Goal: Find specific page/section: Find specific page/section

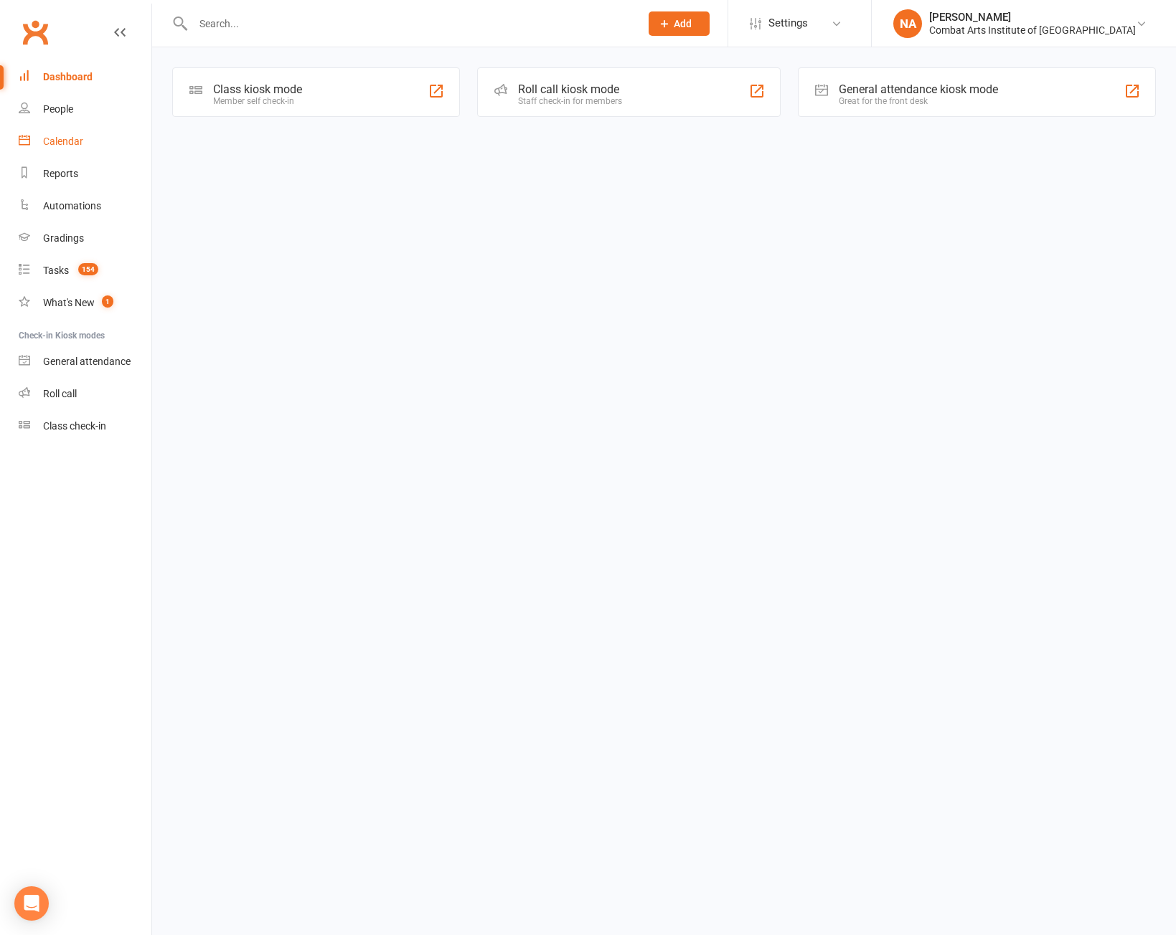
click at [67, 136] on div "Calendar" at bounding box center [63, 141] width 40 height 11
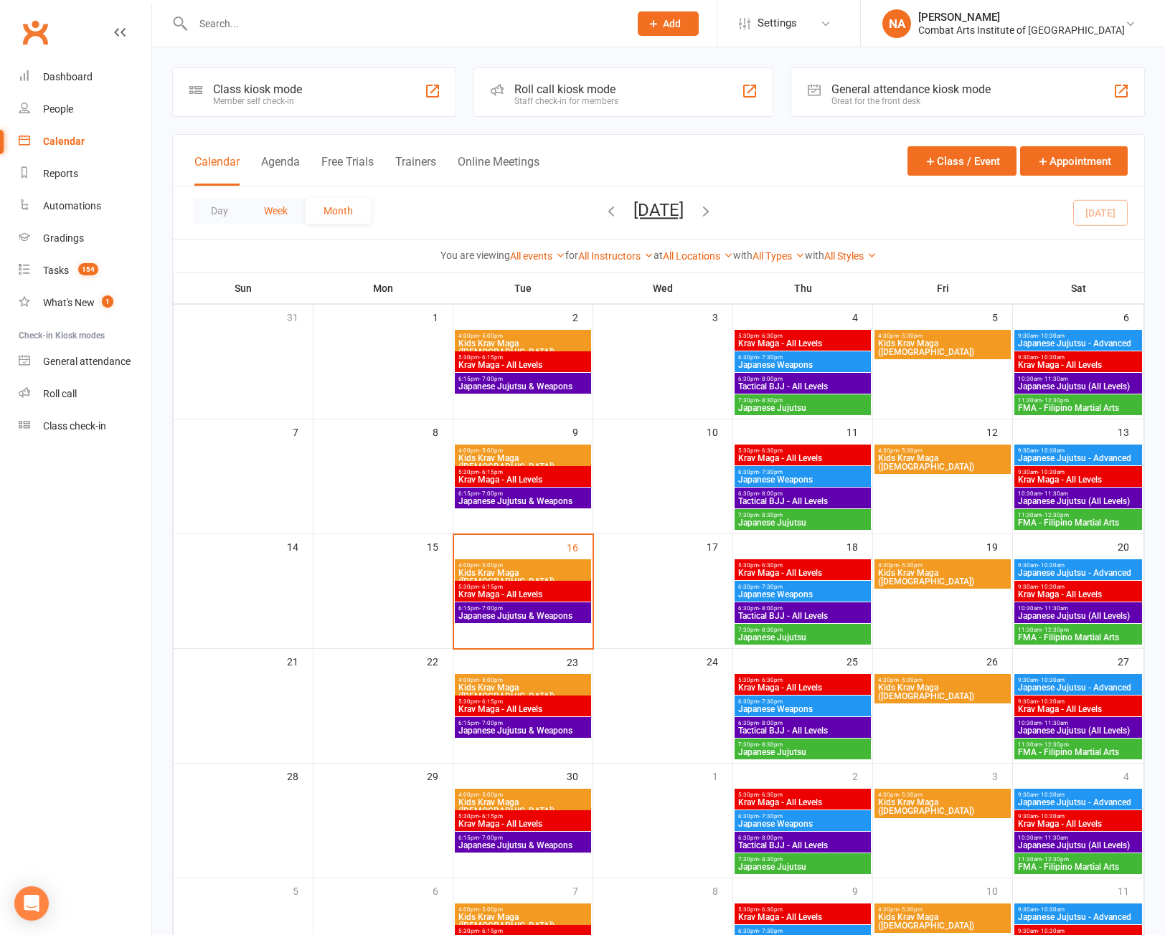
click at [289, 214] on button "Week" at bounding box center [276, 211] width 60 height 26
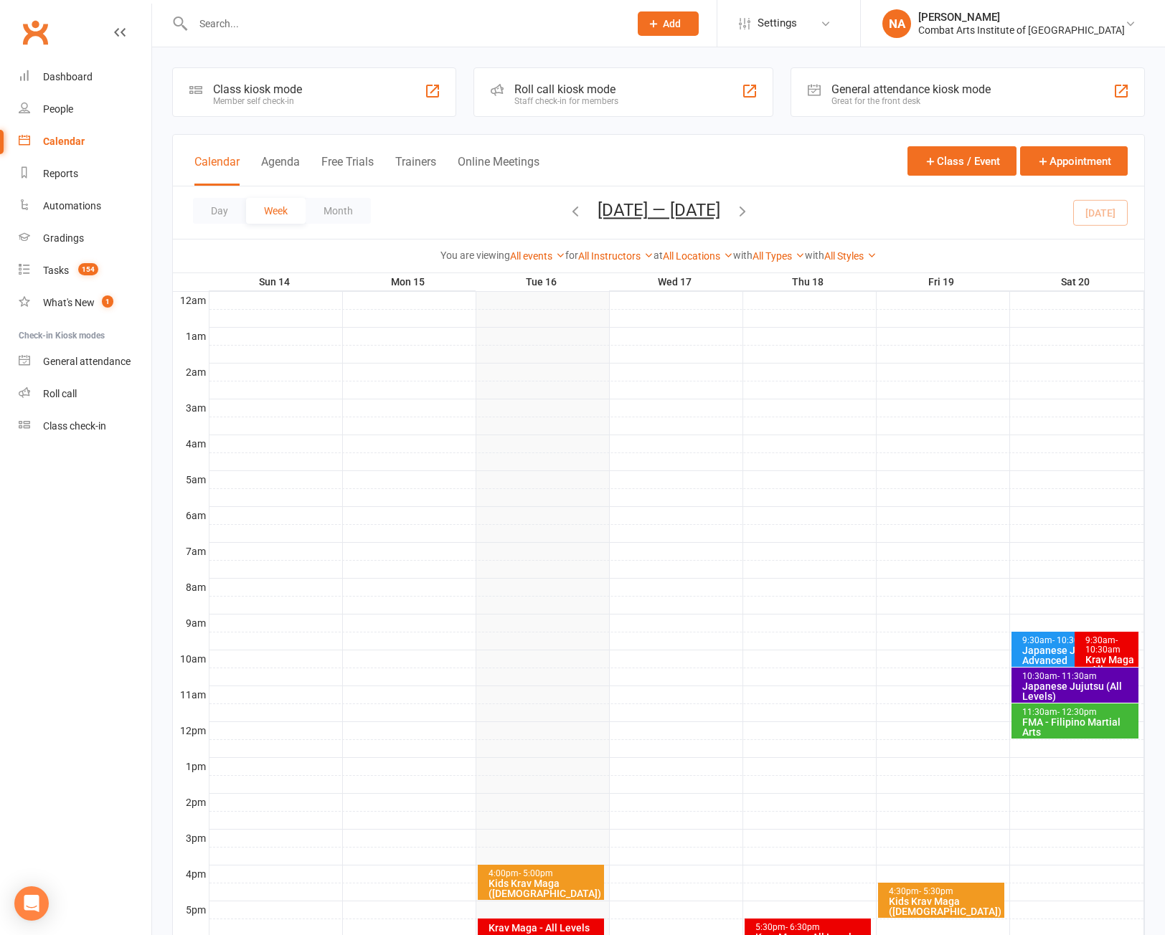
click at [572, 217] on icon "button" at bounding box center [575, 211] width 16 height 16
click at [597, 254] on link "All Instructors" at bounding box center [615, 255] width 75 height 11
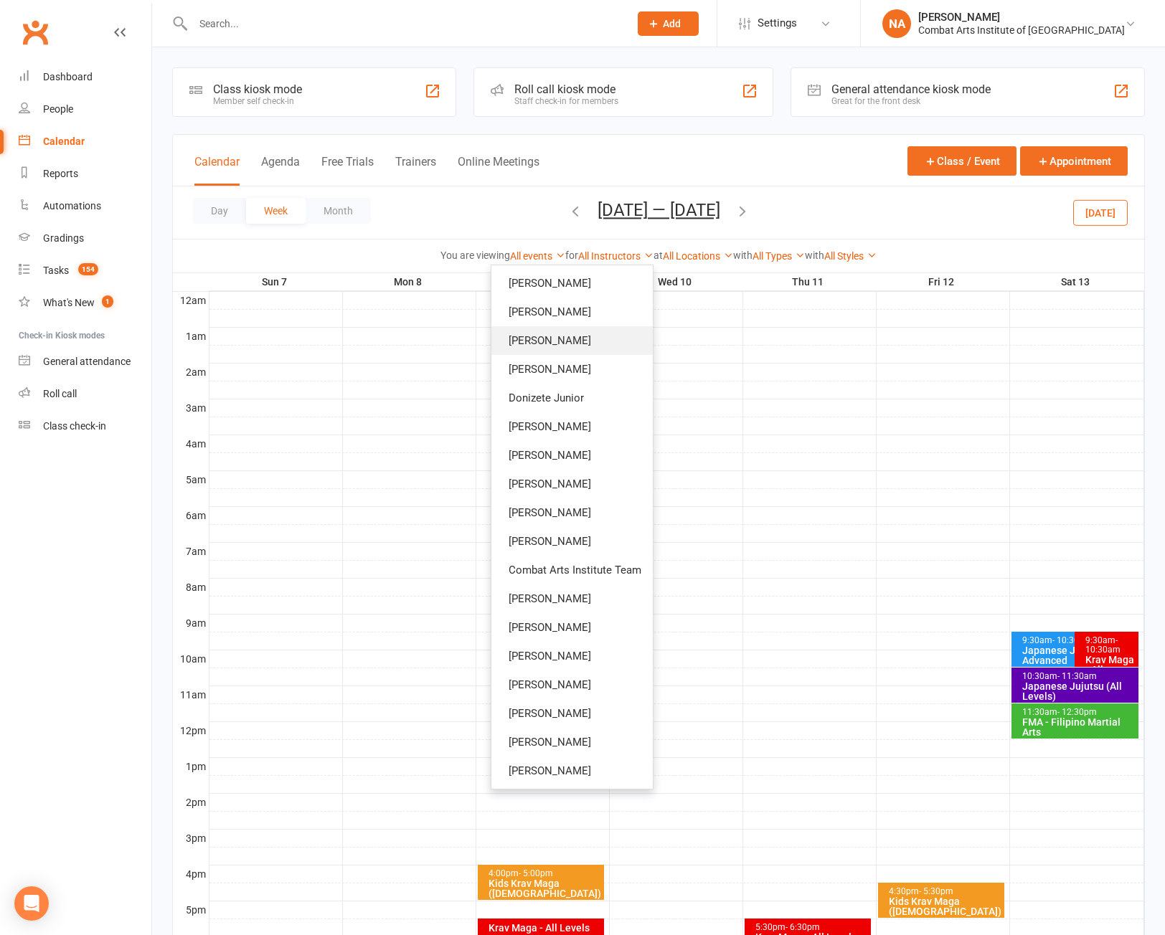
click at [547, 346] on link "[PERSON_NAME]" at bounding box center [571, 340] width 161 height 29
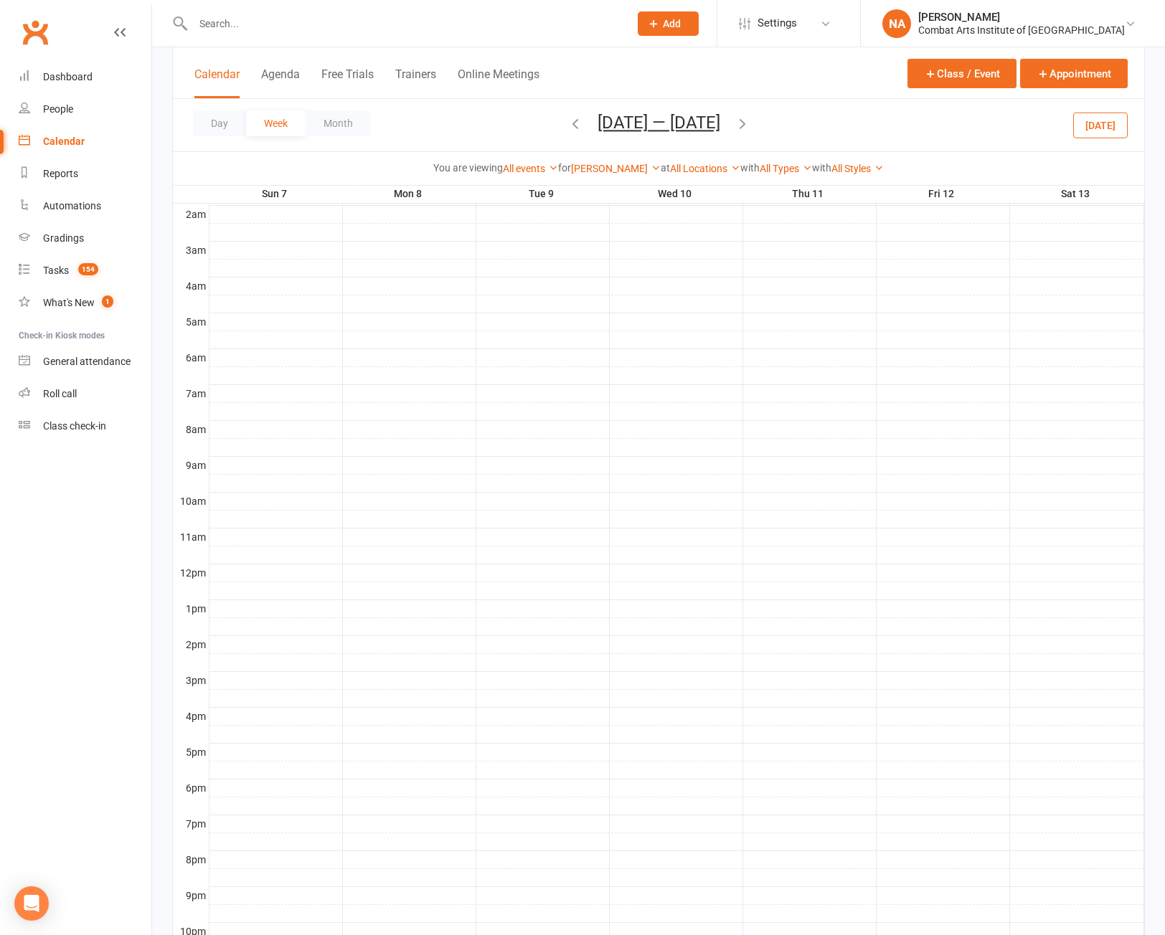
scroll to position [258, 0]
click at [638, 171] on link "[PERSON_NAME]" at bounding box center [616, 168] width 90 height 11
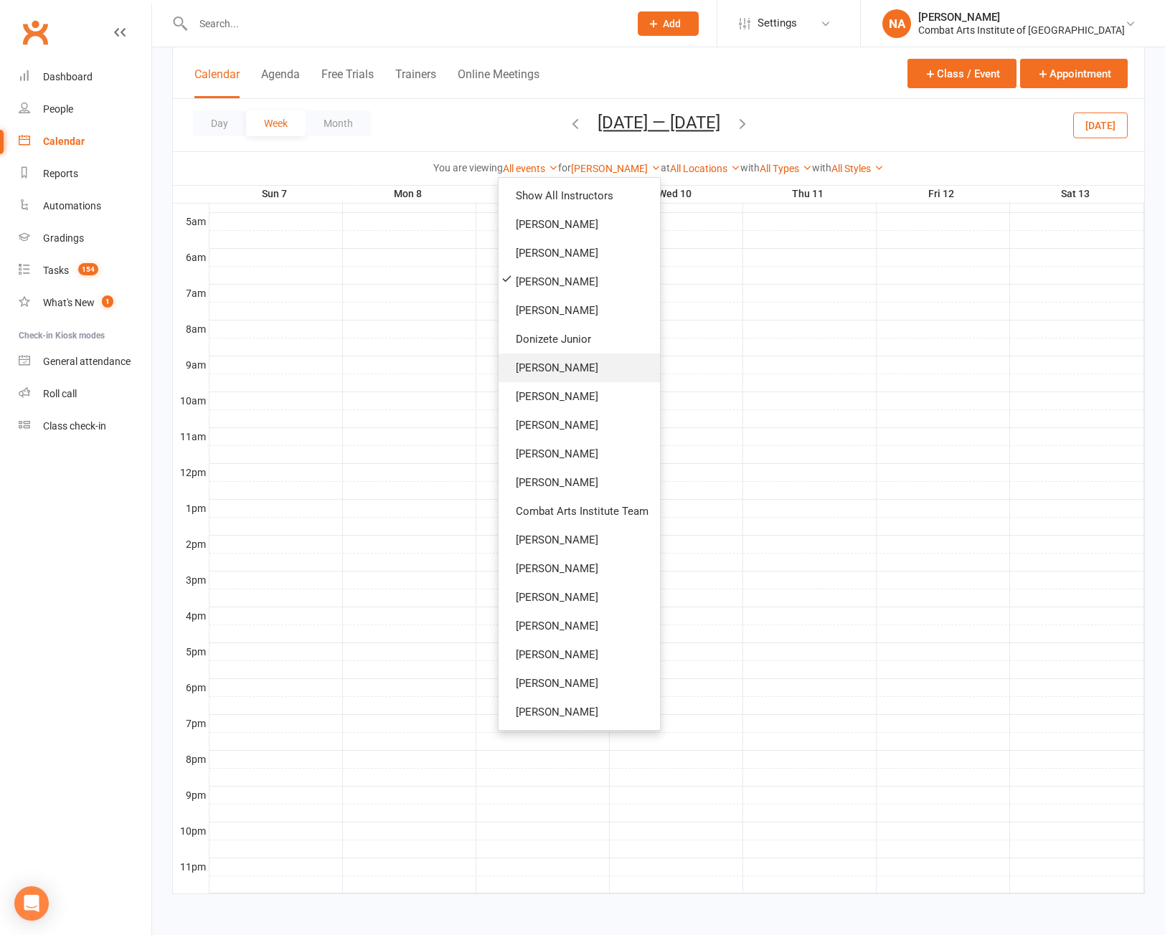
click at [557, 361] on link "[PERSON_NAME]" at bounding box center [579, 368] width 161 height 29
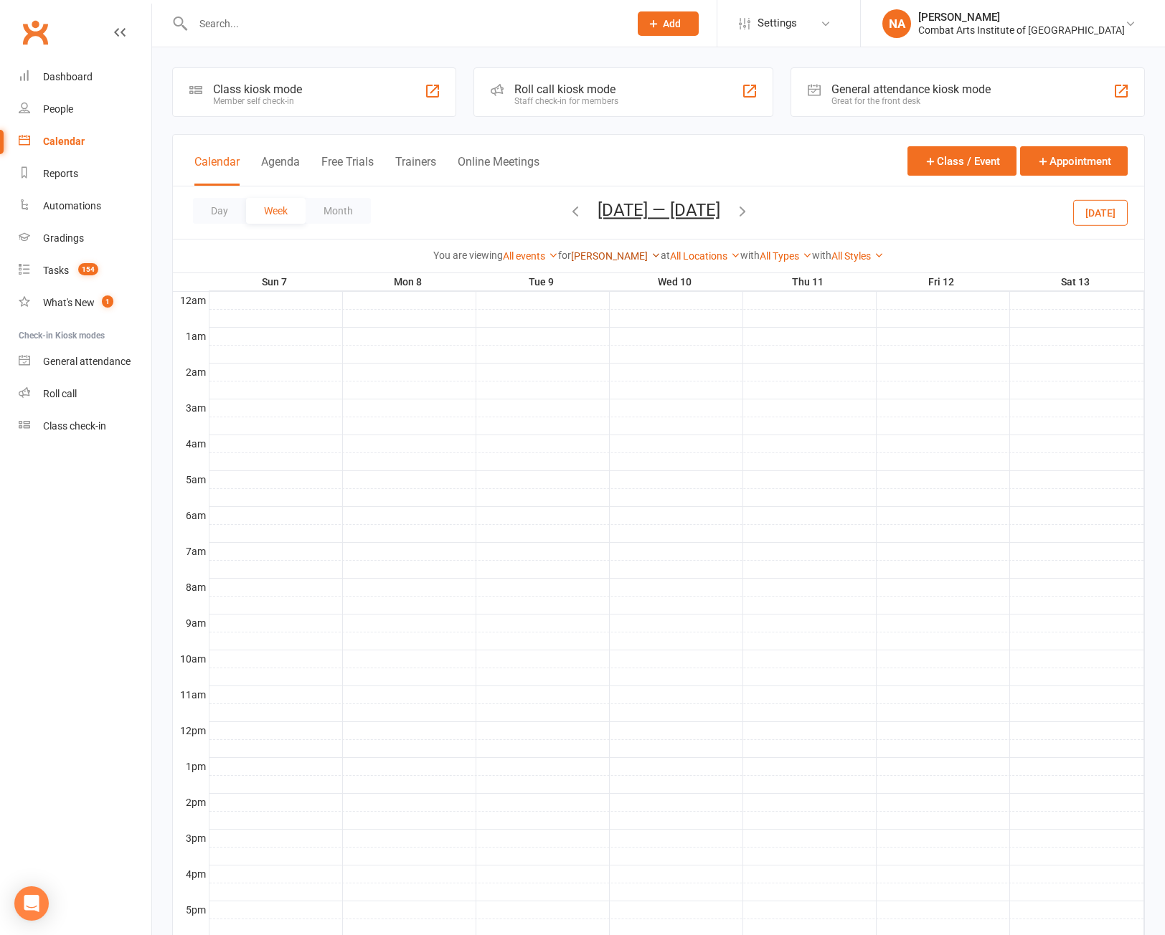
click at [605, 258] on link "[PERSON_NAME]" at bounding box center [616, 255] width 90 height 11
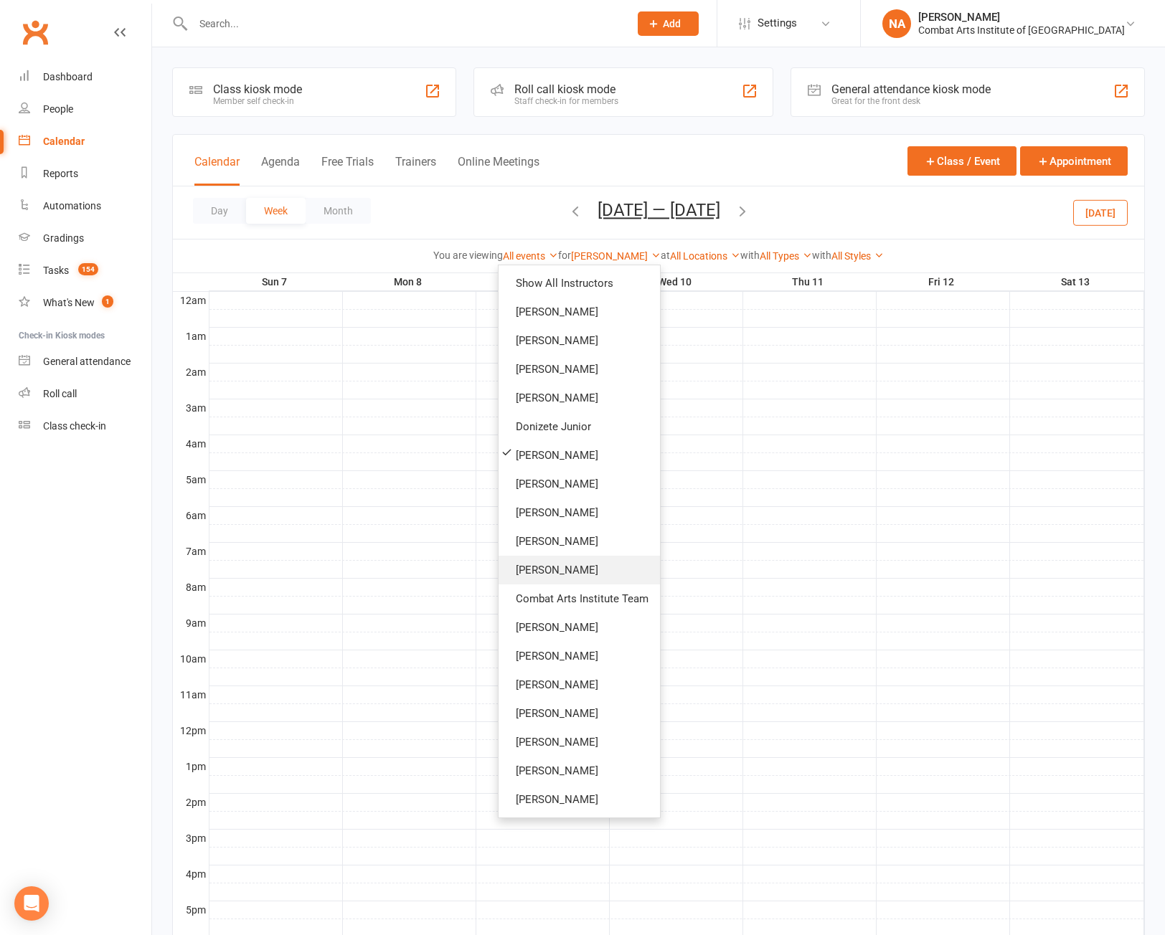
click at [547, 572] on link "[PERSON_NAME]" at bounding box center [579, 570] width 161 height 29
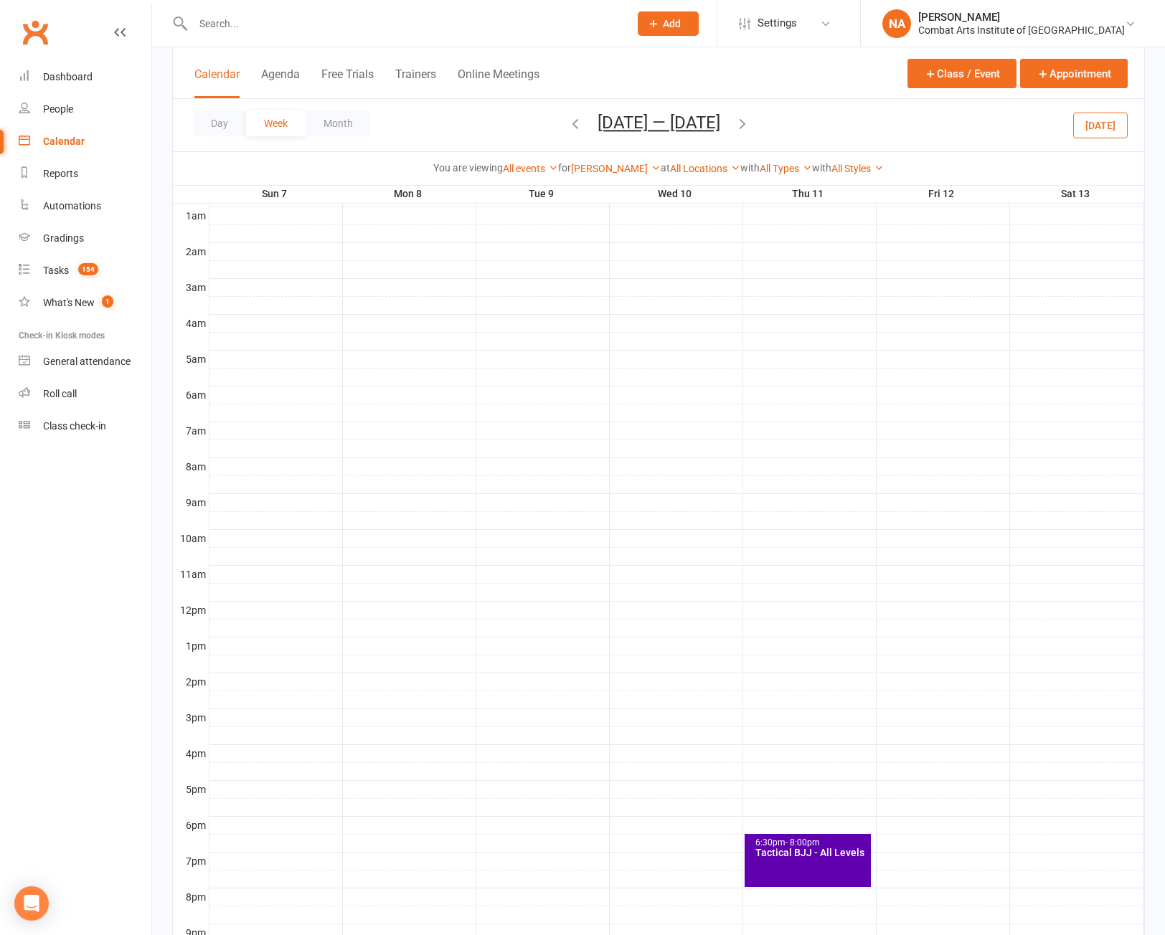
scroll to position [258, 0]
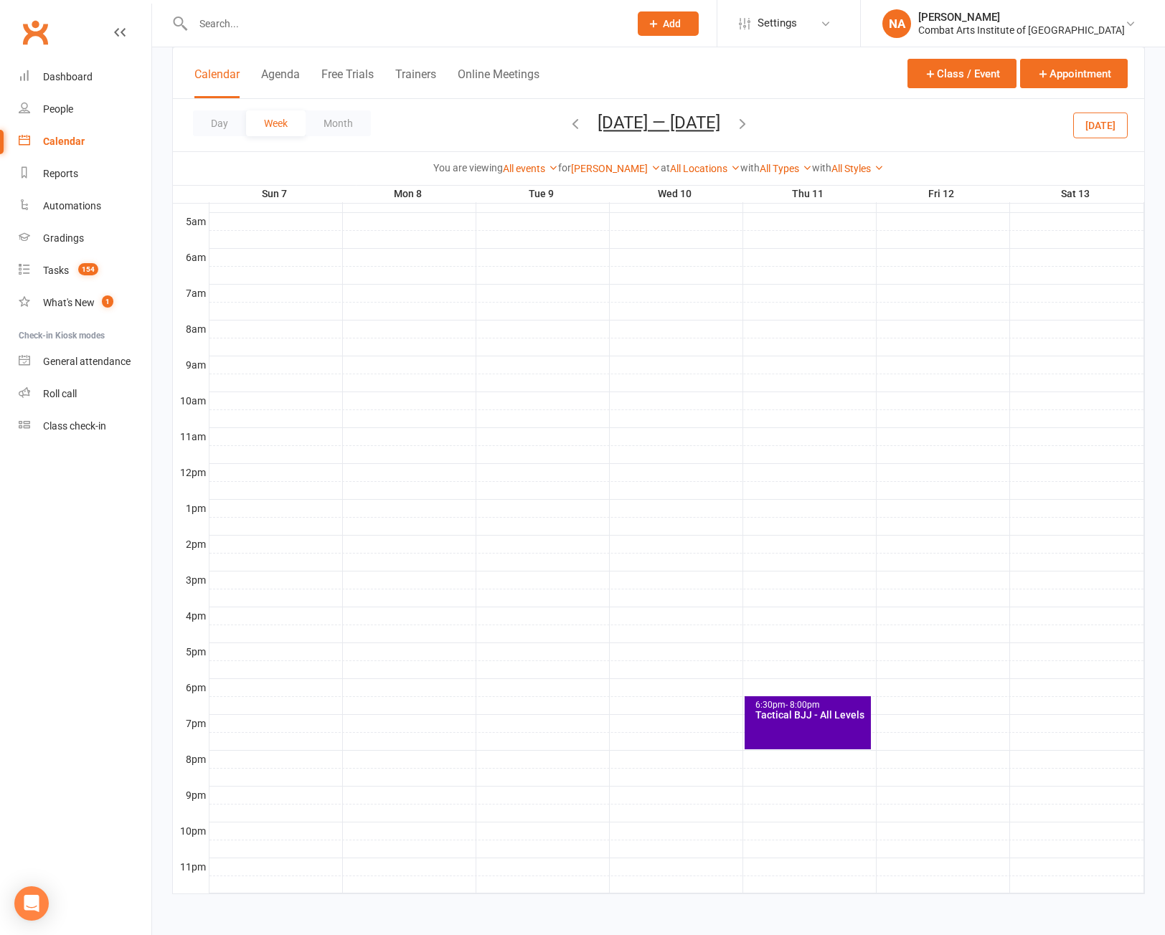
click at [864, 94] on div "Calendar Agenda Free Trials Trainers Online Meetings Class / Event Appointment" at bounding box center [658, 73] width 971 height 52
click at [923, 138] on div "Day Week Month [DATE] — [DATE] [DATE] Sun Mon Tue Wed Thu Fri Sat 31 01 02 03 0…" at bounding box center [658, 125] width 971 height 52
click at [616, 169] on link "[PERSON_NAME]" at bounding box center [616, 168] width 90 height 11
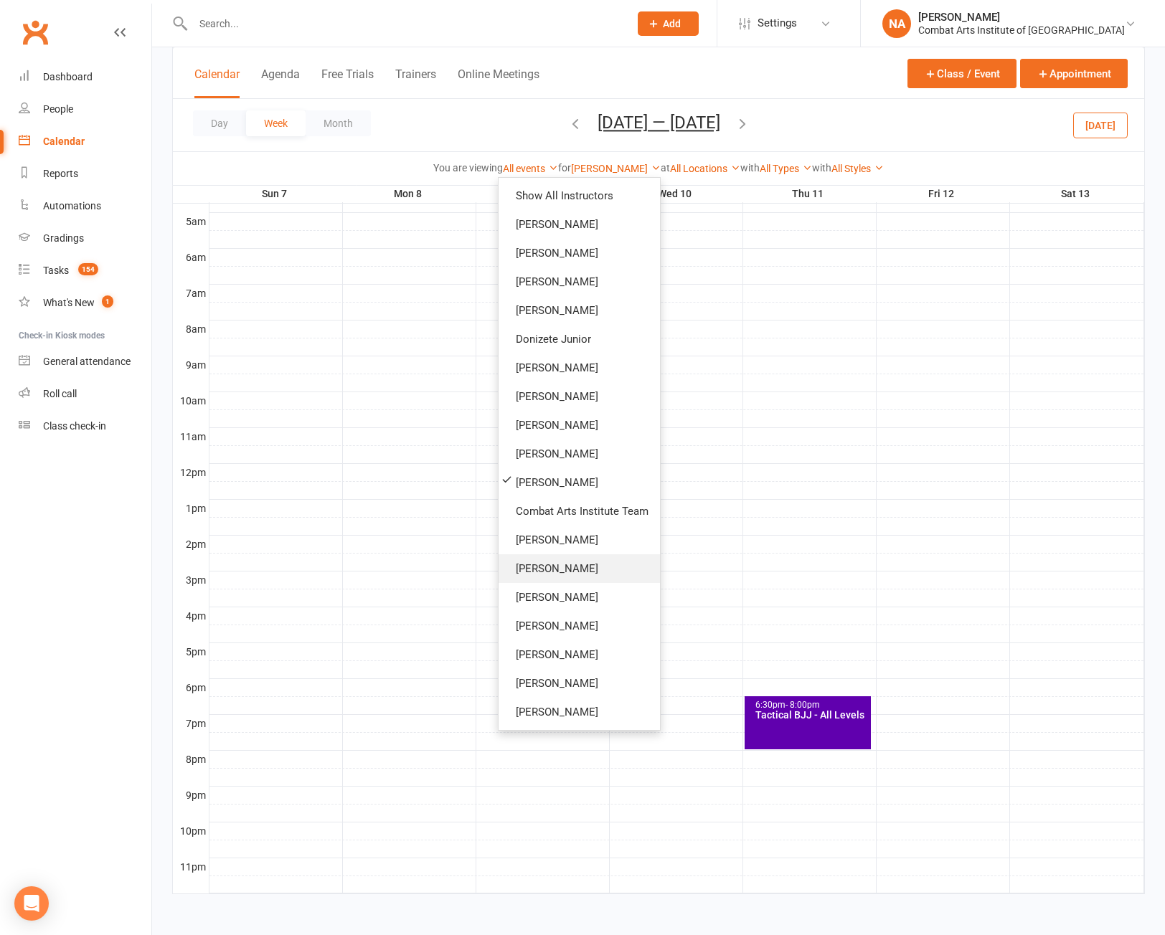
click at [554, 565] on link "[PERSON_NAME]" at bounding box center [579, 568] width 161 height 29
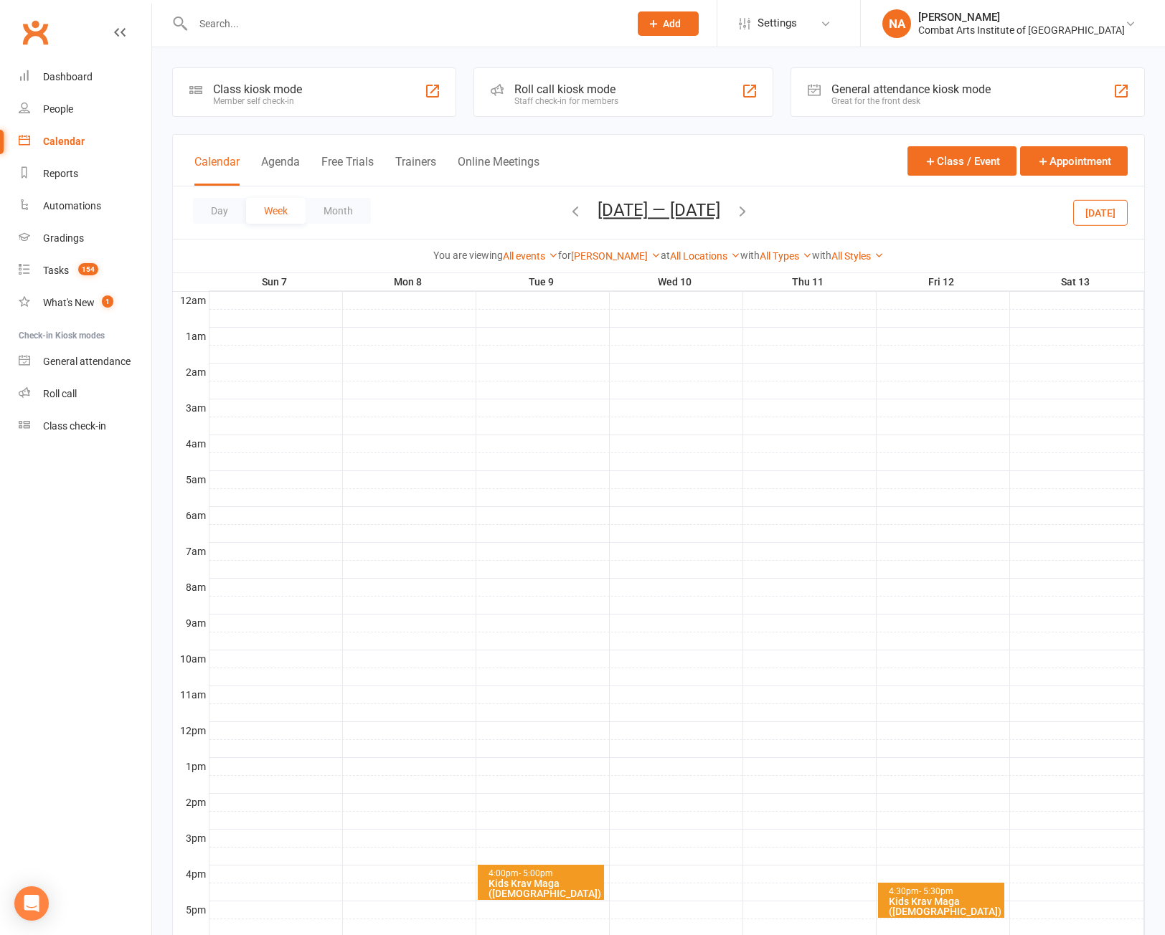
scroll to position [258, 0]
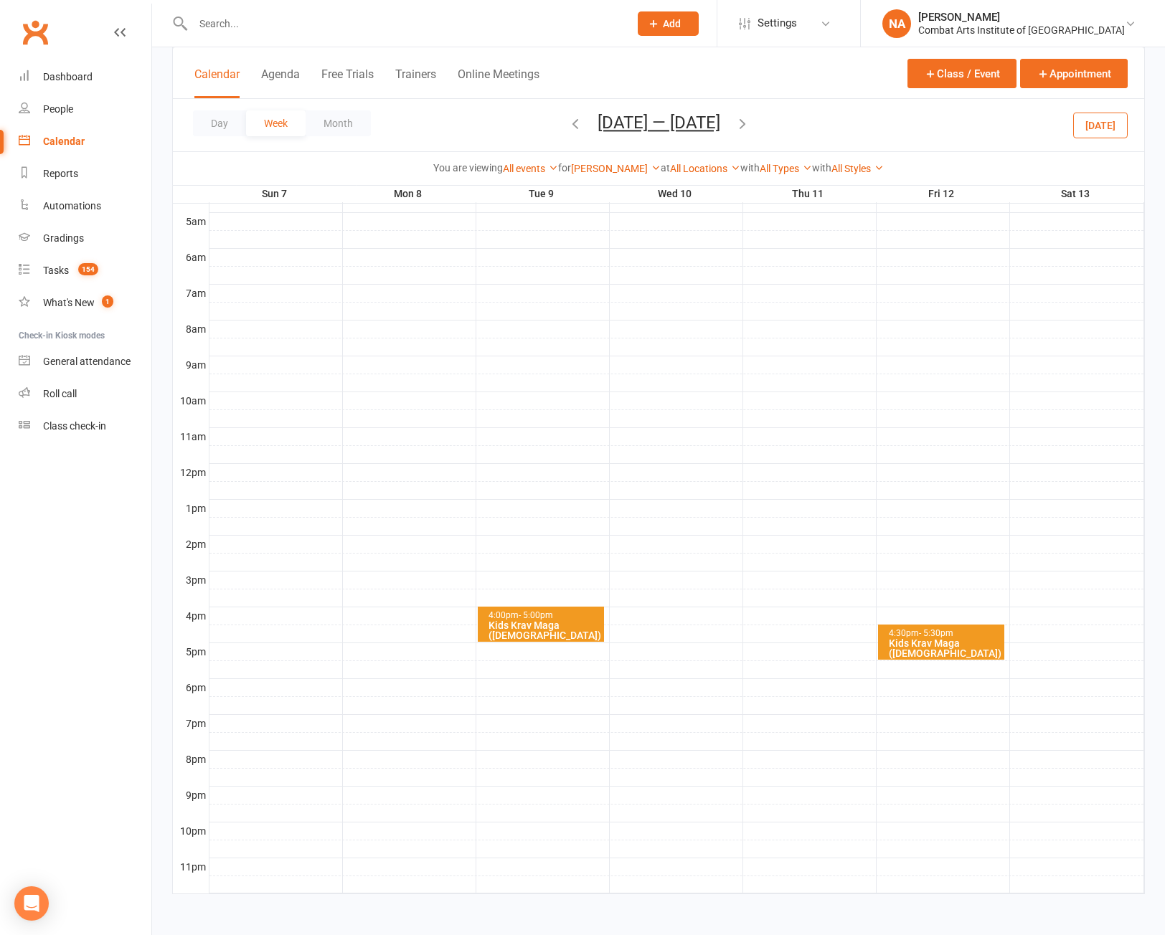
drag, startPoint x: 1034, startPoint y: 155, endPoint x: 1001, endPoint y: 253, distance: 103.7
click at [1034, 155] on div "You are viewing All events All events Empty events Full events Non-empty events…" at bounding box center [658, 167] width 971 height 33
click at [1158, 351] on div "Class kiosk mode Member self check-in Roll call kiosk mode Staff check-in for m…" at bounding box center [658, 351] width 1013 height 1125
click at [603, 163] on link "[PERSON_NAME]" at bounding box center [616, 168] width 90 height 11
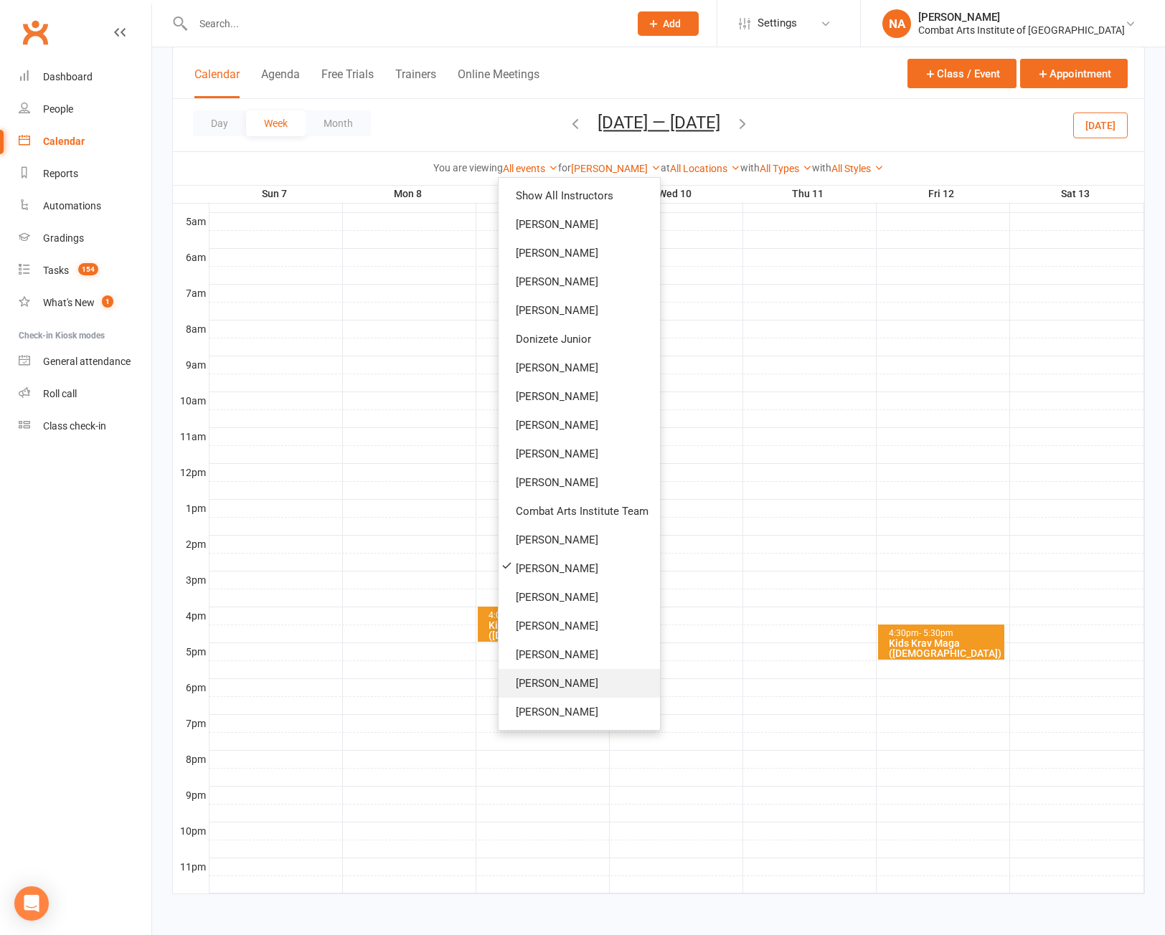
click at [566, 691] on link "[PERSON_NAME]" at bounding box center [579, 683] width 161 height 29
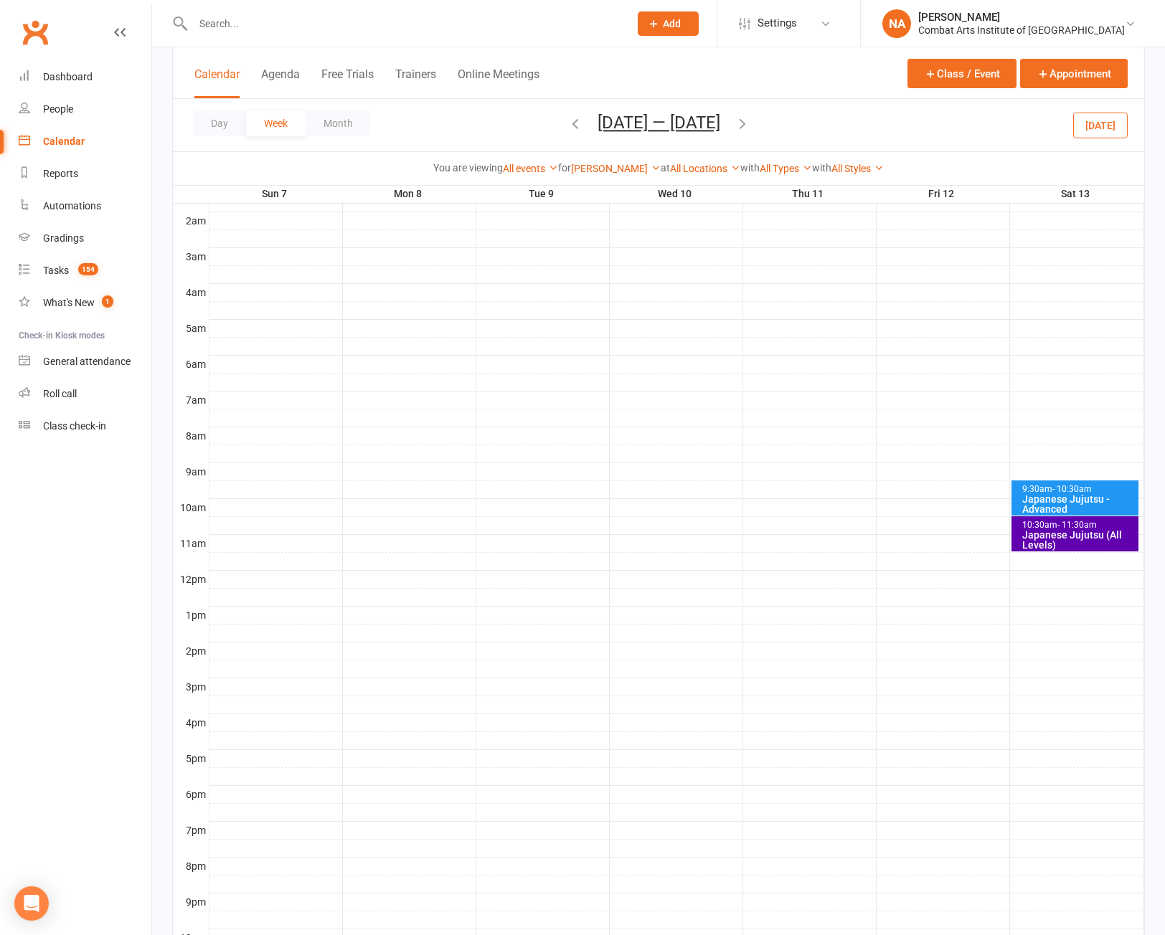
scroll to position [258, 0]
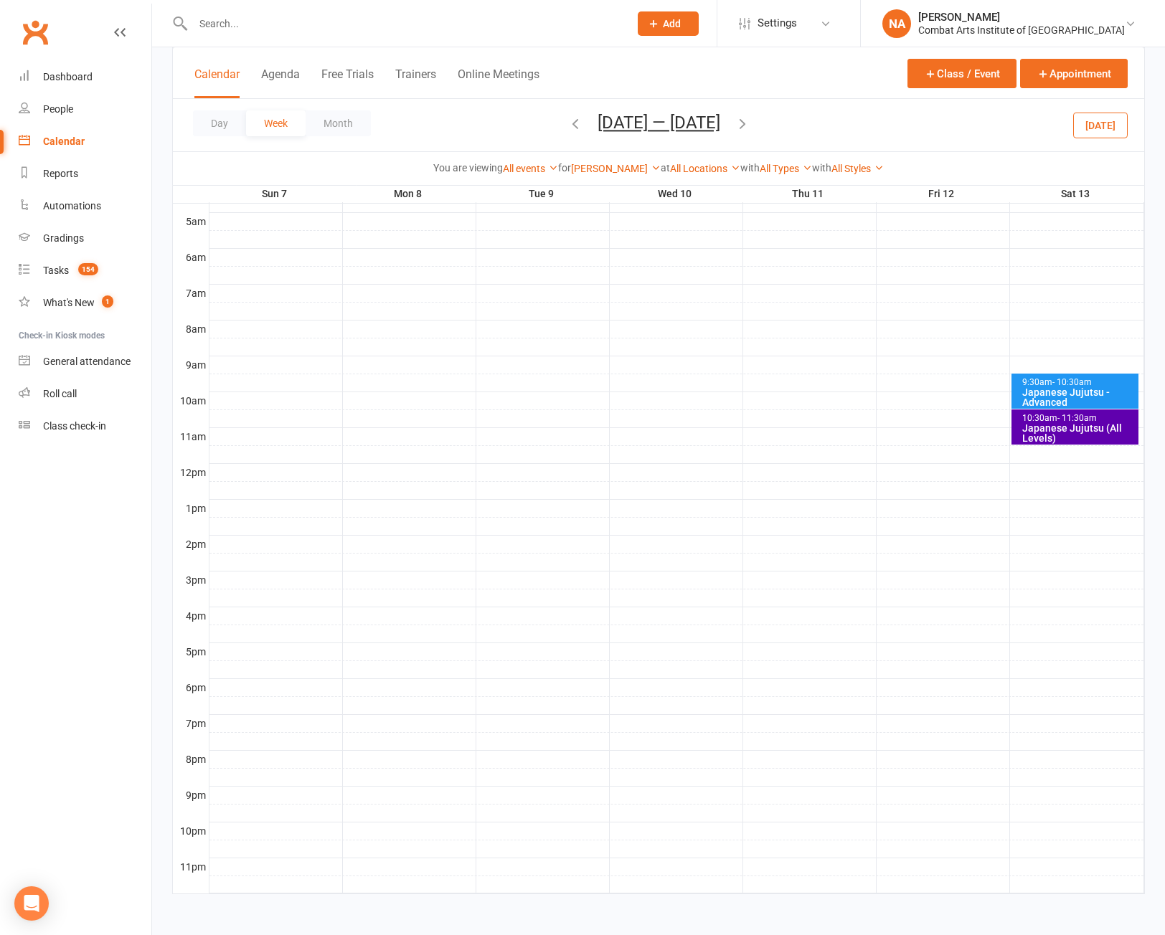
click at [950, 153] on div "You are viewing All events All events Empty events Full events Non-empty events…" at bounding box center [658, 167] width 971 height 33
